Goal: Find contact information: Find contact information

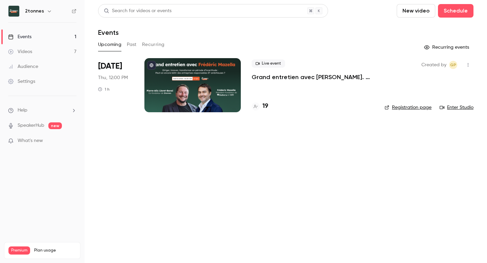
click at [47, 50] on link "Videos 7" at bounding box center [42, 51] width 85 height 15
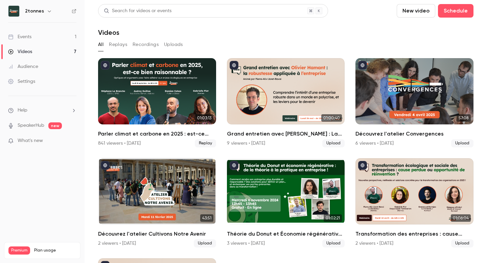
click at [120, 44] on button "Replays" at bounding box center [118, 44] width 18 height 11
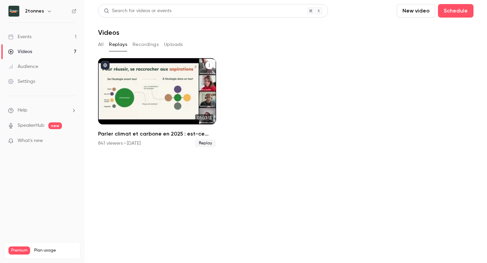
click at [158, 99] on div "Parler climat et carbone en 2025 : est-ce bien raisonnable ?" at bounding box center [157, 91] width 118 height 66
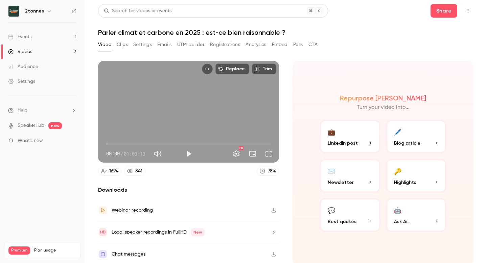
click at [239, 44] on button "Registrations" at bounding box center [225, 44] width 30 height 11
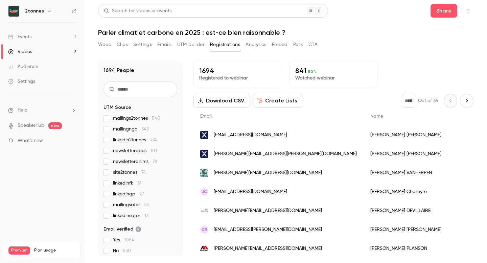
click at [146, 90] on input "text" at bounding box center [140, 89] width 74 height 16
paste input "**********"
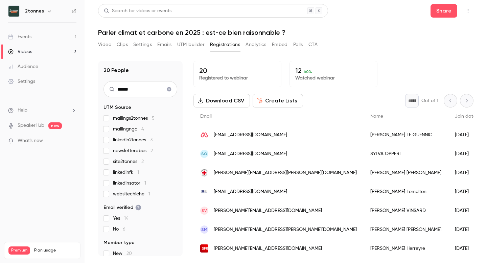
type input "******"
click at [270, 131] on div "[EMAIL_ADDRESS][DOMAIN_NAME]" at bounding box center [278, 134] width 170 height 19
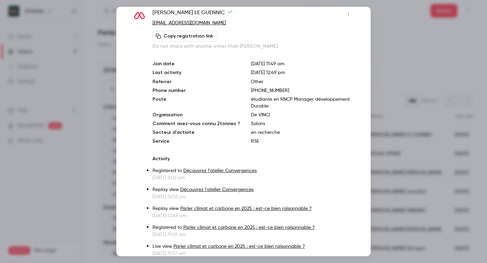
scroll to position [16, 0]
drag, startPoint x: 211, startPoint y: 22, endPoint x: 152, endPoint y: 21, distance: 58.8
click at [152, 21] on p "[EMAIL_ADDRESS][DOMAIN_NAME]" at bounding box center [252, 22] width 201 height 7
copy link "[EMAIL_ADDRESS][DOMAIN_NAME]"
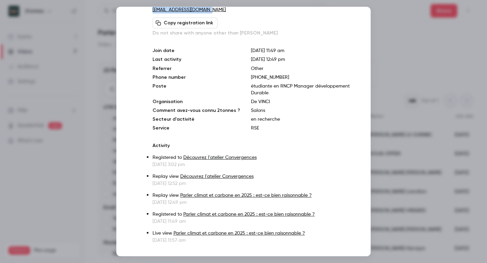
scroll to position [0, 0]
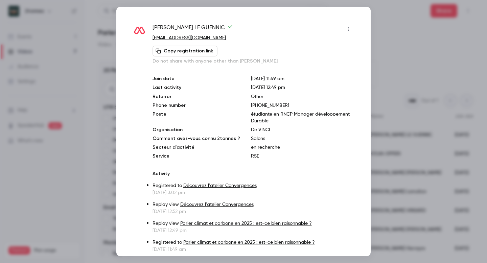
click at [408, 39] on div at bounding box center [243, 131] width 487 height 263
